Goal: Task Accomplishment & Management: Use online tool/utility

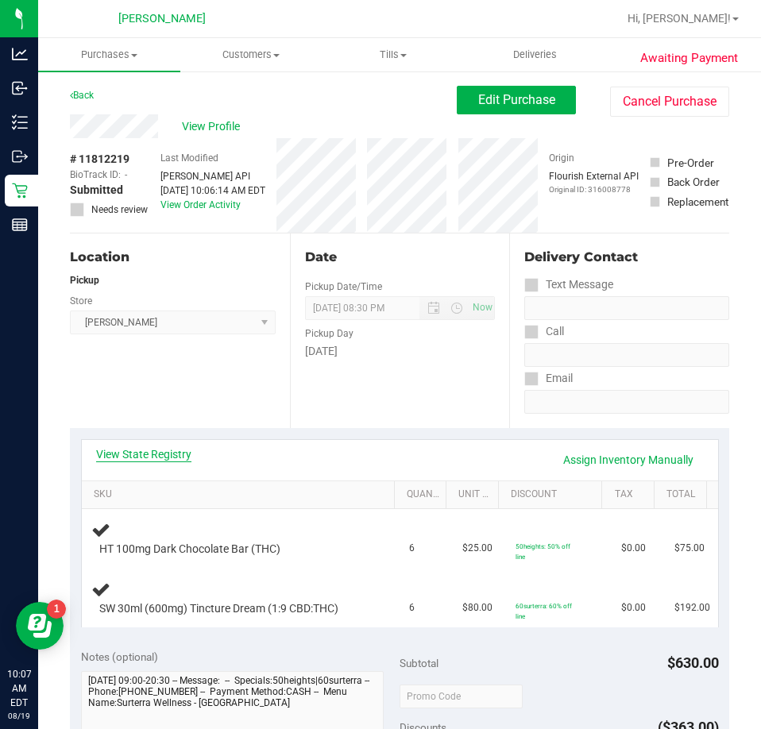
click at [164, 451] on link "View State Registry" at bounding box center [143, 455] width 95 height 16
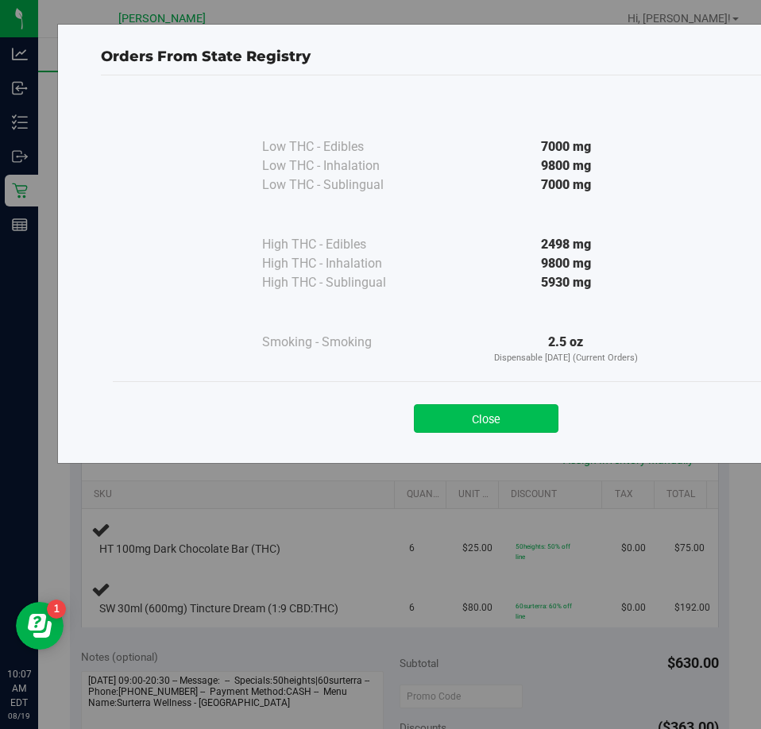
click at [481, 410] on button "Close" at bounding box center [486, 418] width 145 height 29
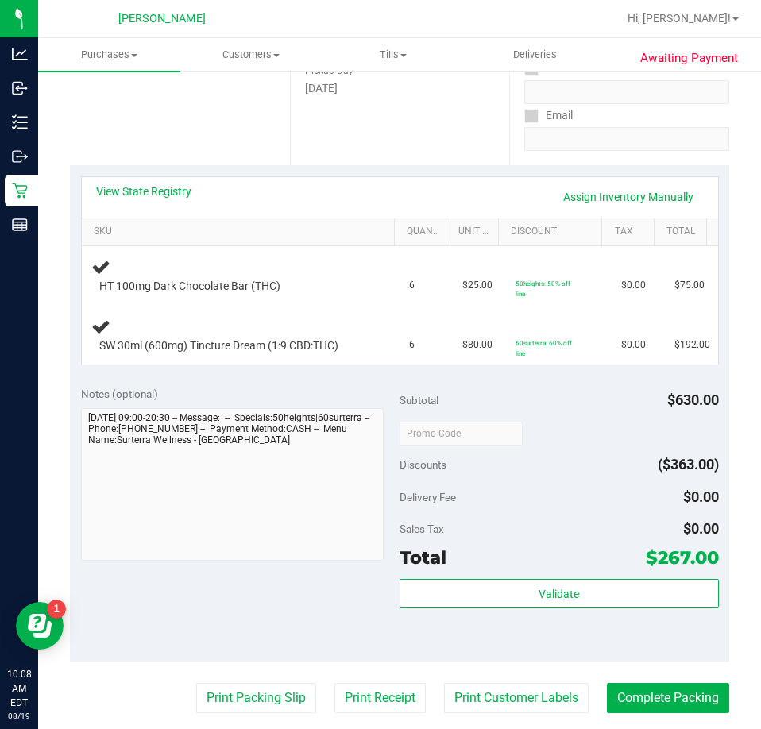
scroll to position [271, 0]
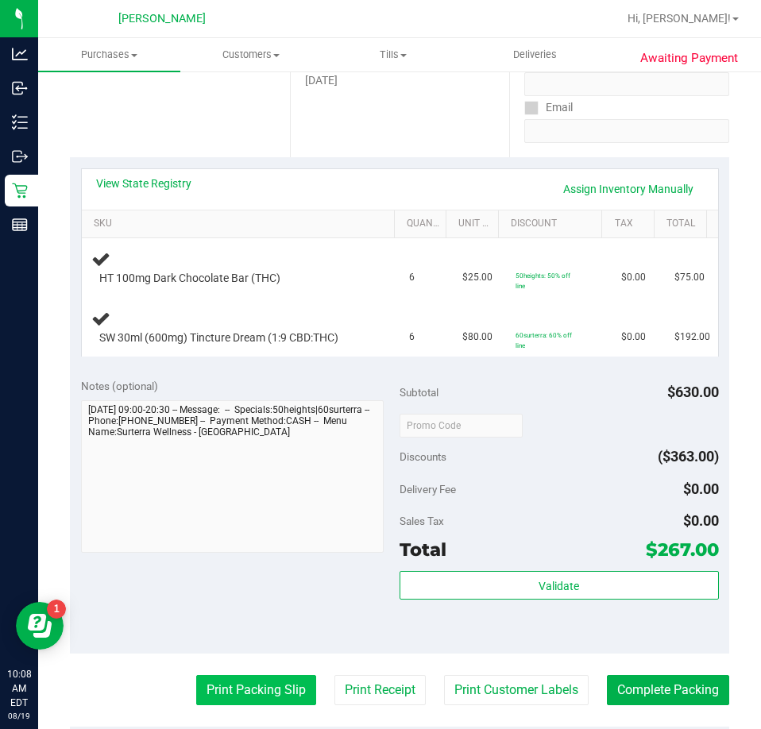
click at [253, 698] on button "Print Packing Slip" at bounding box center [256, 690] width 120 height 30
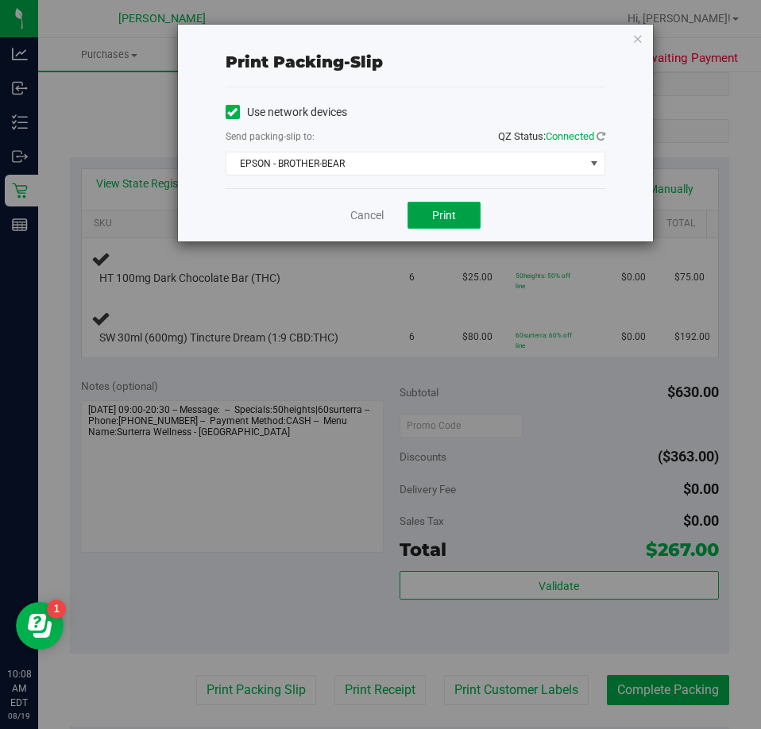
click at [461, 216] on button "Print" at bounding box center [444, 215] width 73 height 27
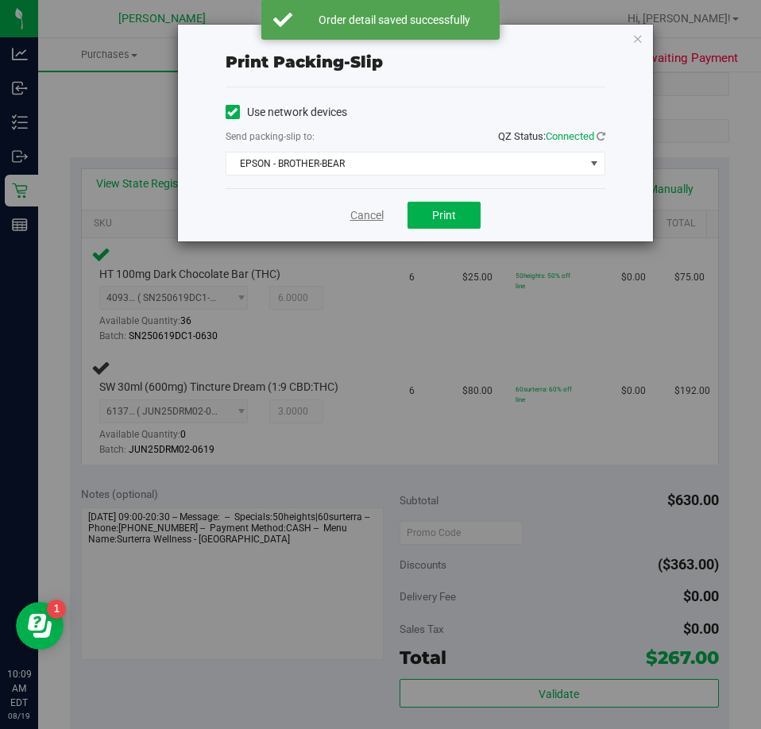
click at [381, 211] on link "Cancel" at bounding box center [366, 215] width 33 height 17
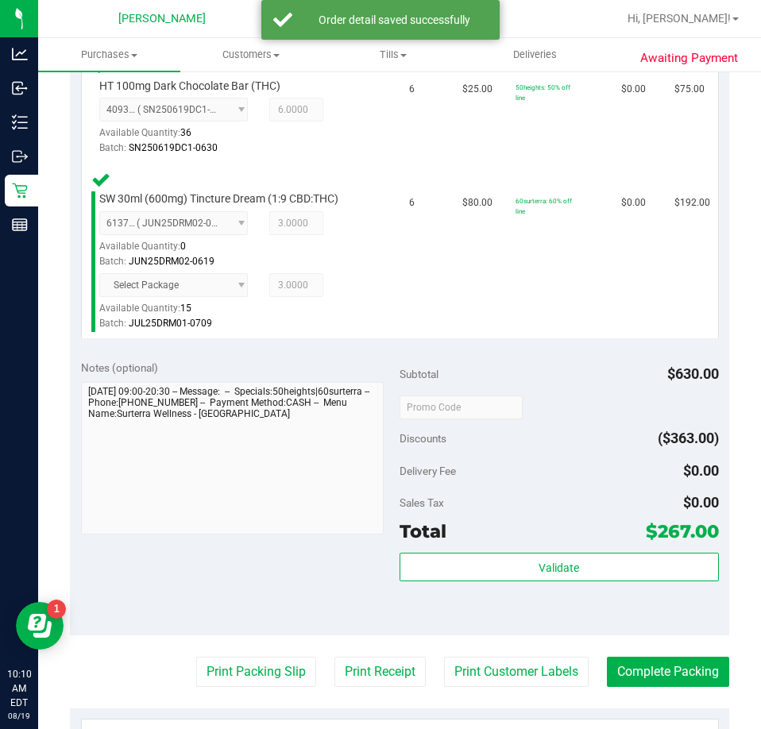
scroll to position [610, 0]
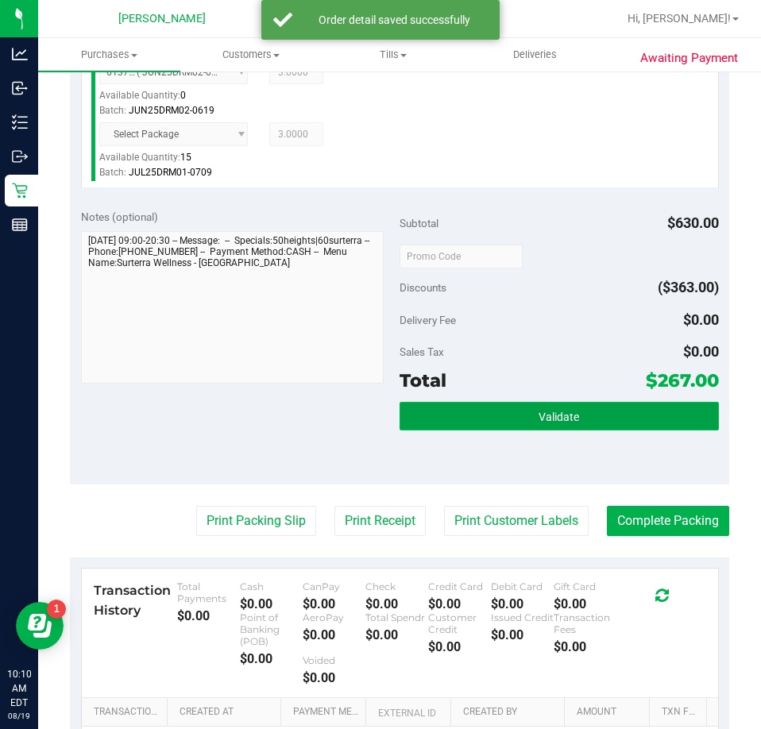
click at [613, 419] on button "Validate" at bounding box center [559, 416] width 319 height 29
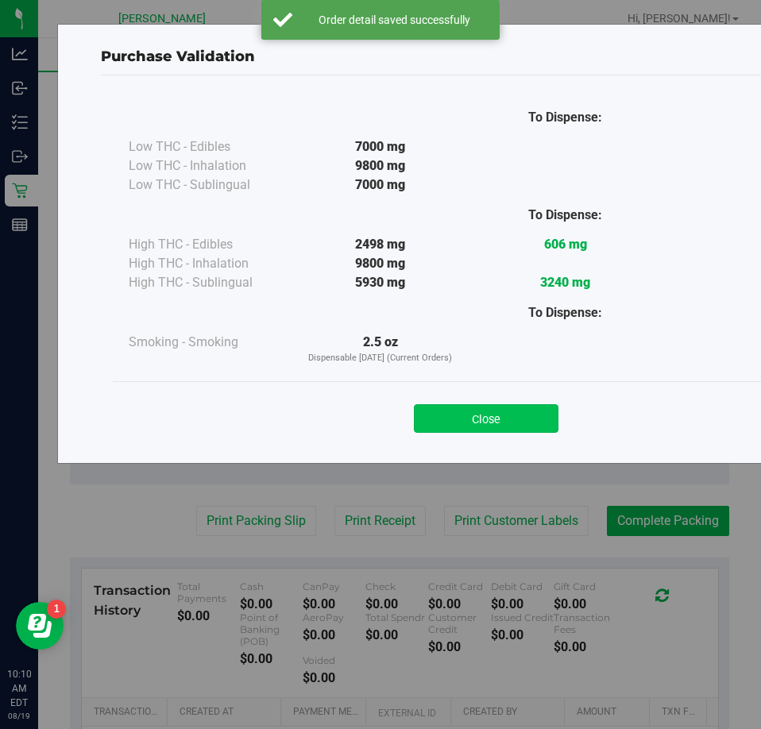
click at [501, 413] on button "Close" at bounding box center [486, 418] width 145 height 29
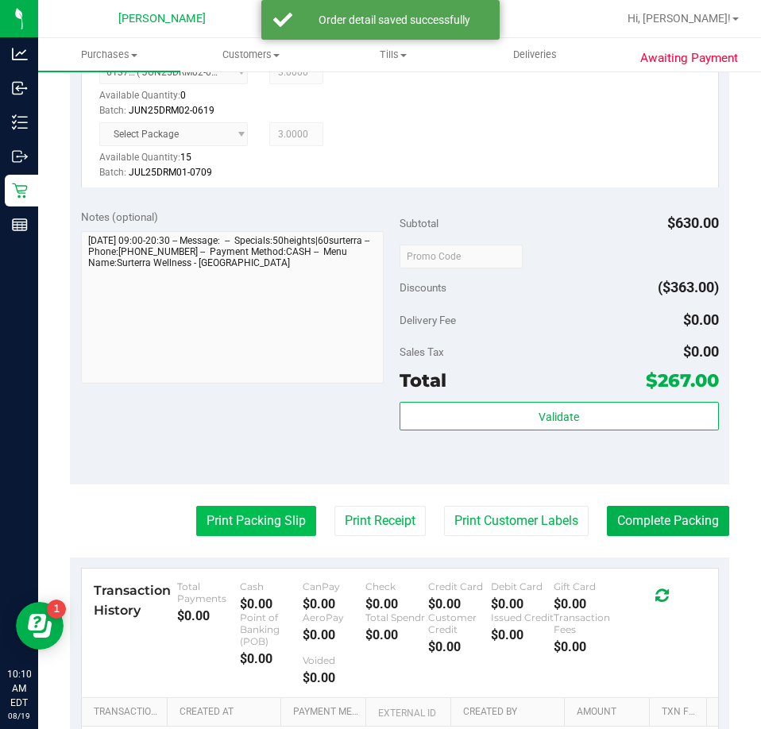
click at [246, 524] on button "Print Packing Slip" at bounding box center [256, 521] width 120 height 30
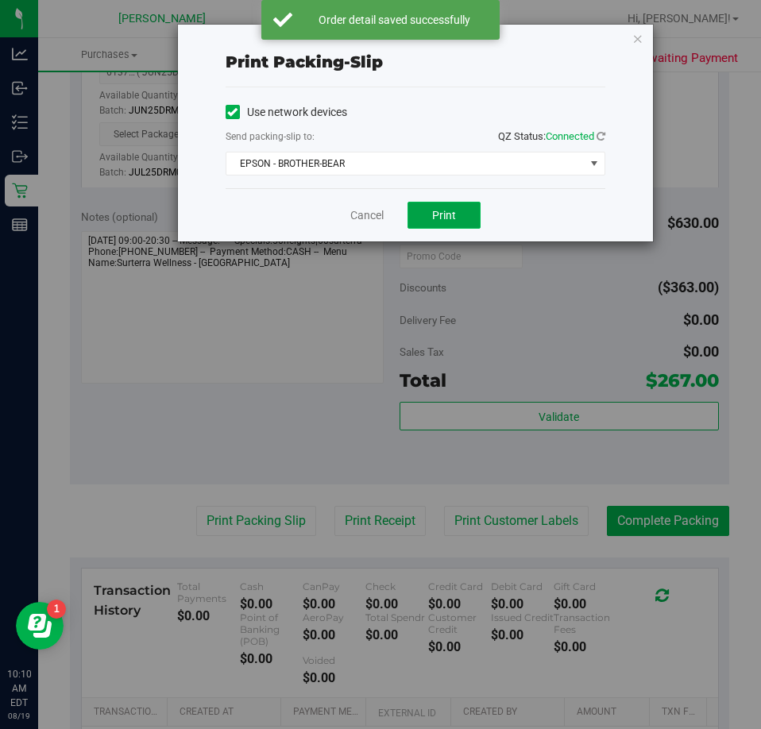
click at [451, 209] on span "Print" at bounding box center [444, 215] width 24 height 13
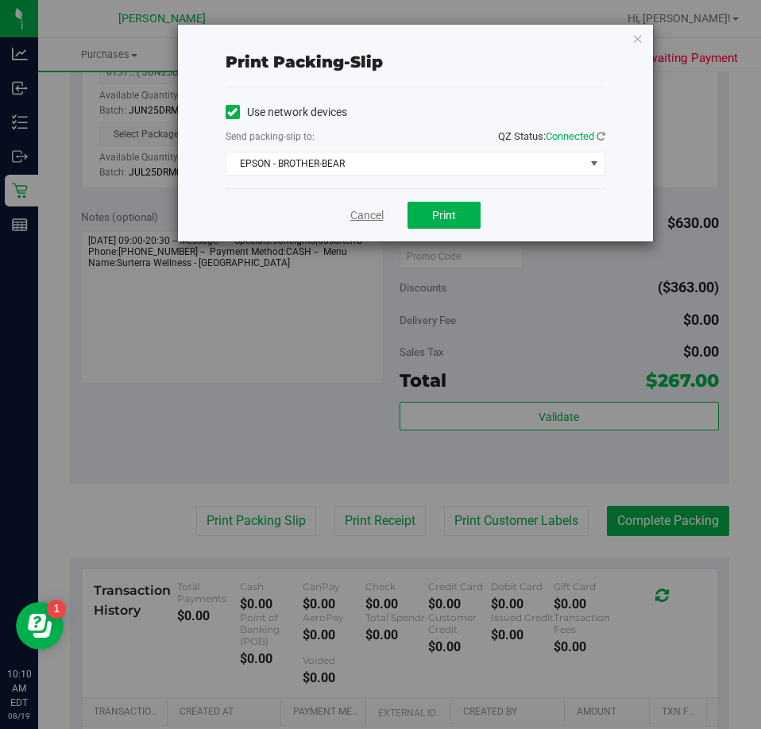
click at [361, 222] on link "Cancel" at bounding box center [366, 215] width 33 height 17
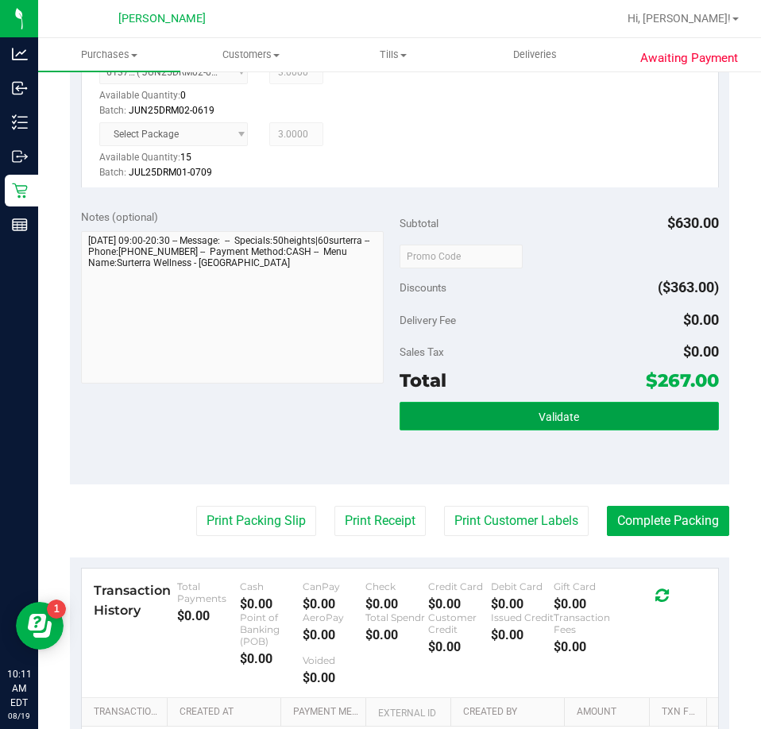
click at [559, 425] on button "Validate" at bounding box center [559, 416] width 319 height 29
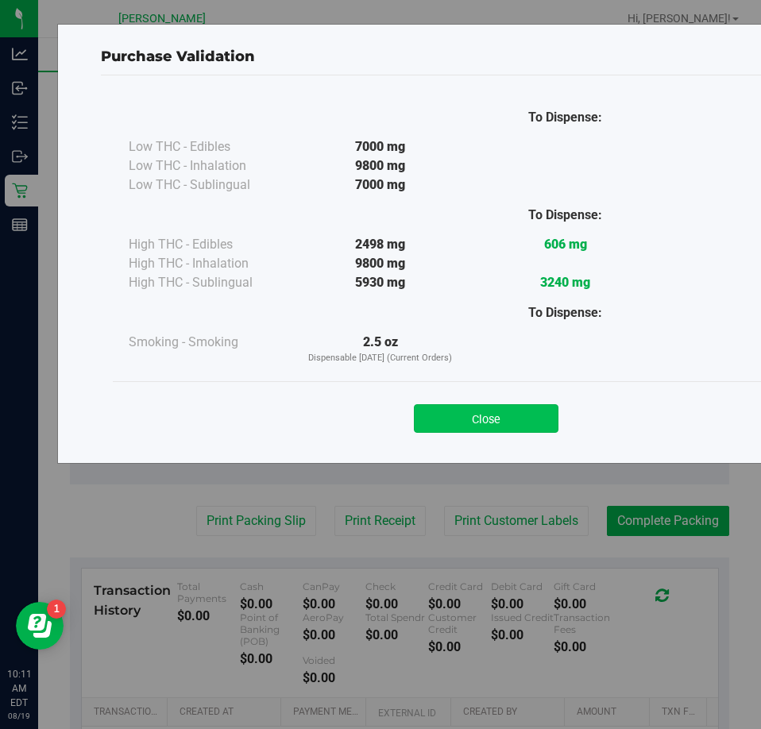
click at [512, 406] on button "Close" at bounding box center [486, 418] width 145 height 29
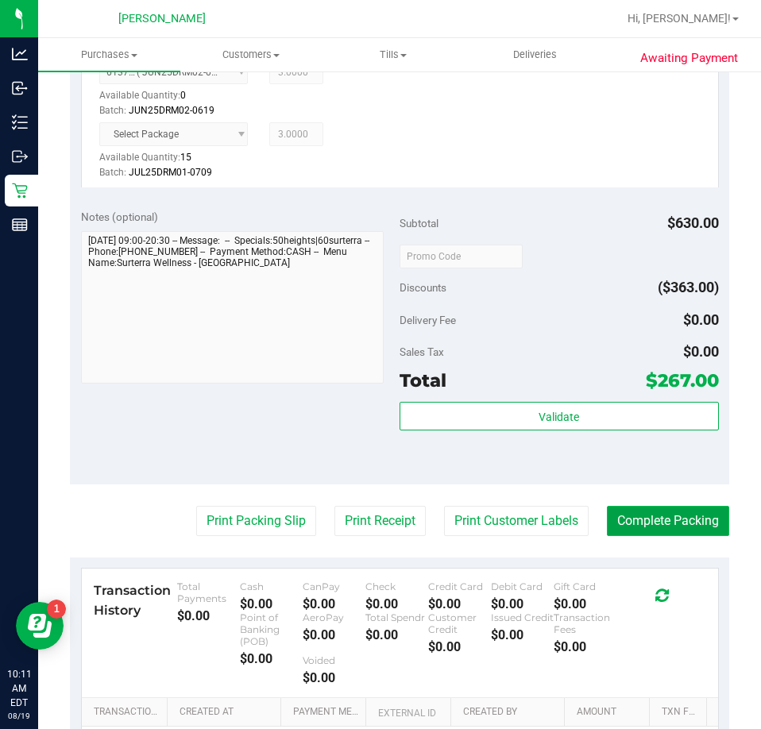
click at [661, 523] on button "Complete Packing" at bounding box center [668, 521] width 122 height 30
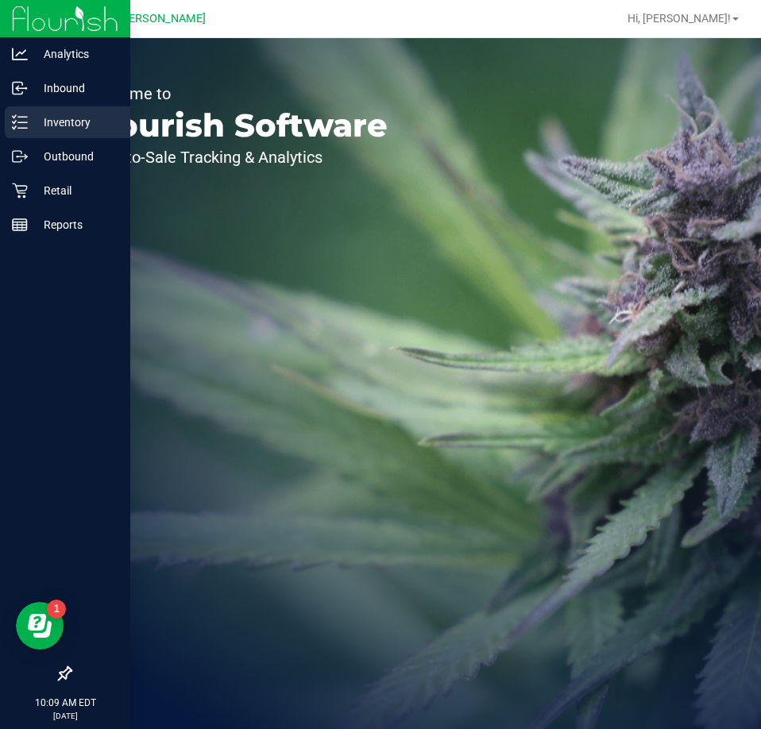
click at [22, 117] on line at bounding box center [22, 117] width 9 height 0
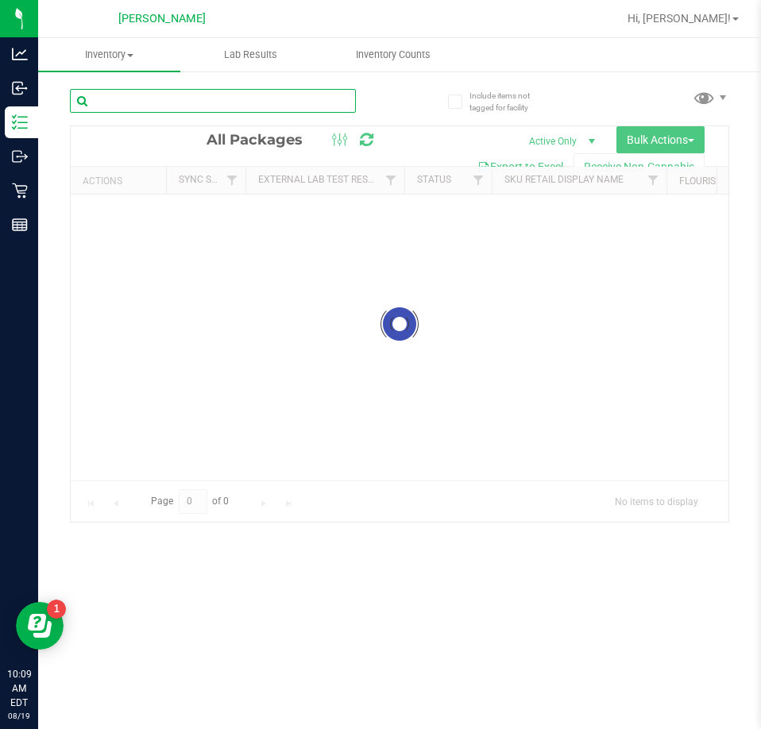
click at [276, 102] on input "text" at bounding box center [213, 101] width 286 height 24
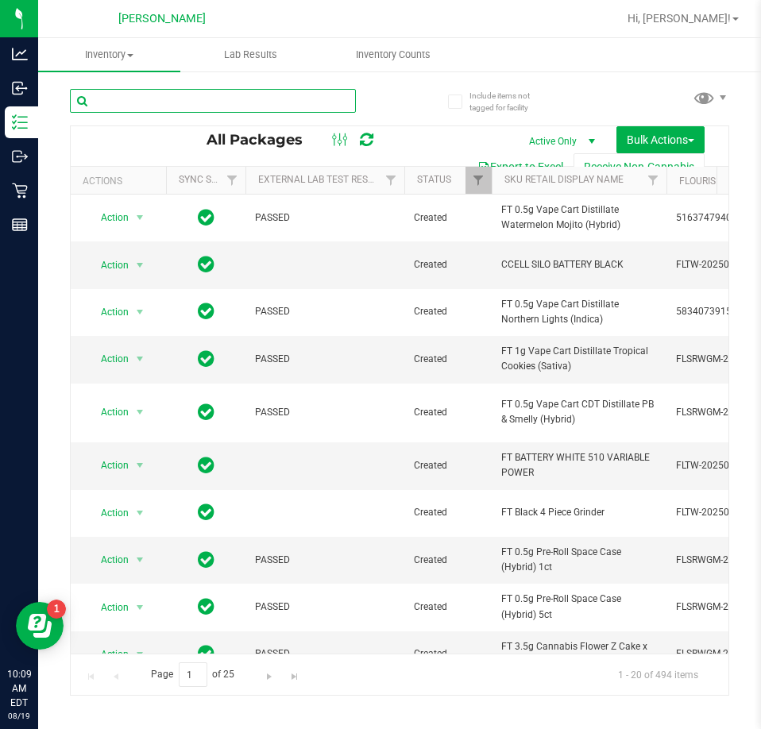
click at [248, 98] on input "text" at bounding box center [213, 101] width 286 height 24
click at [312, 99] on input "text" at bounding box center [213, 101] width 286 height 24
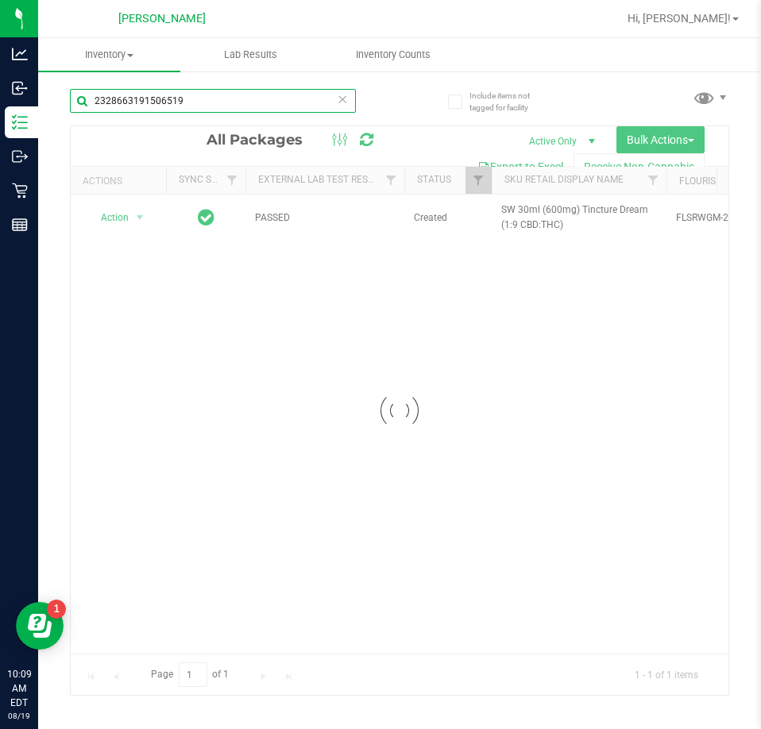
type input "2328663191506519"
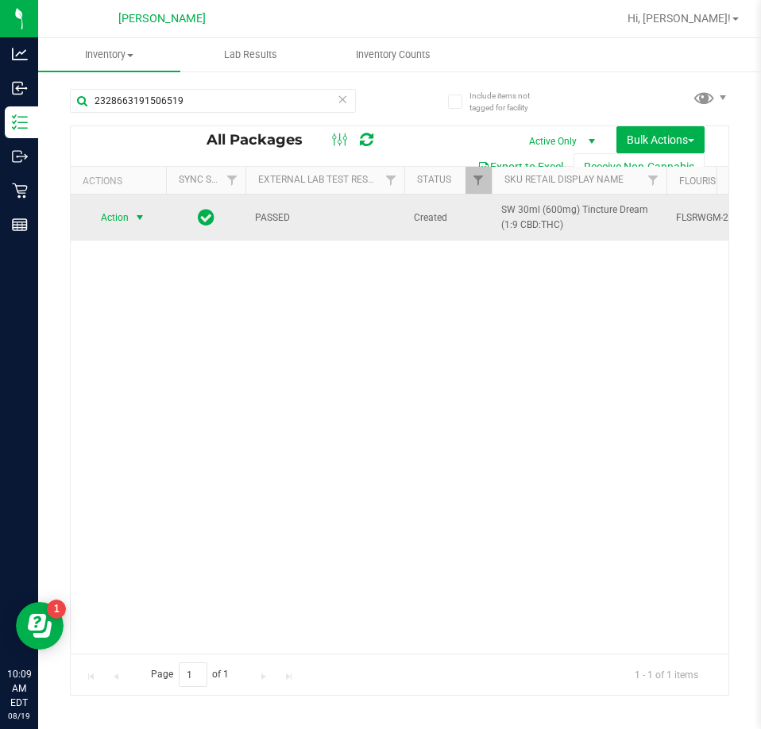
click at [138, 218] on span "select" at bounding box center [139, 217] width 13 height 13
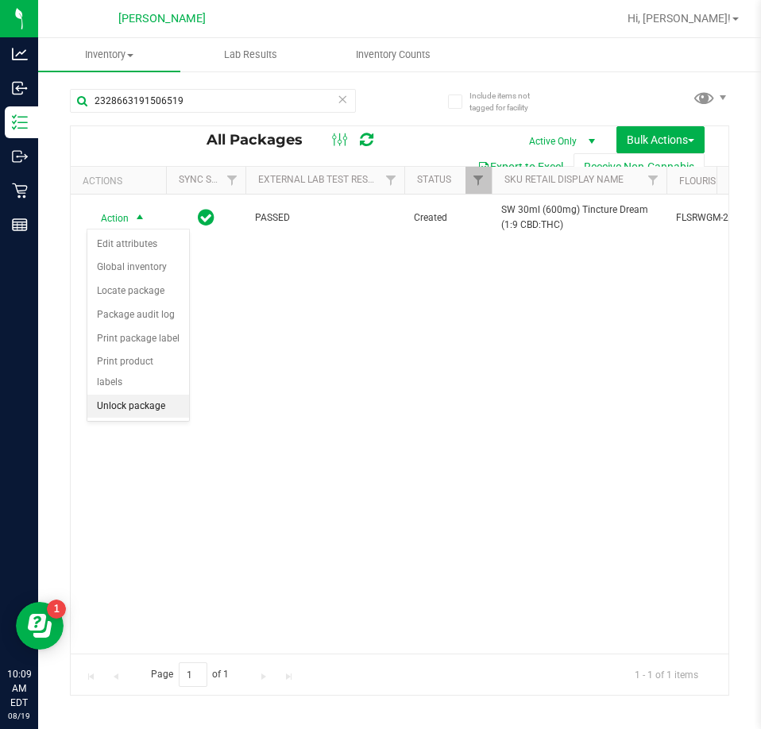
click at [157, 395] on li "Unlock package" at bounding box center [138, 407] width 102 height 24
